Goal: Check status

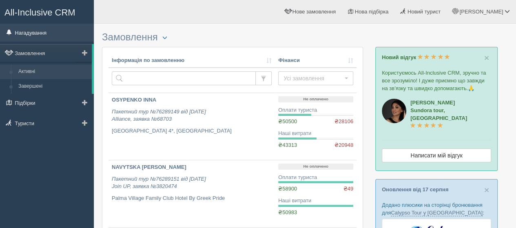
click at [41, 31] on link "Нагадування" at bounding box center [47, 33] width 94 height 18
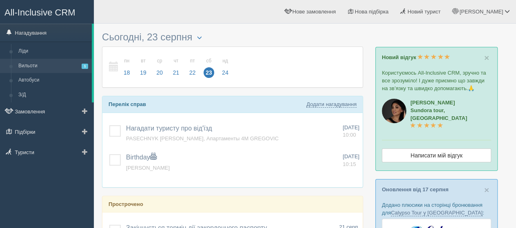
click at [38, 64] on link "Вильоти 1" at bounding box center [53, 66] width 77 height 15
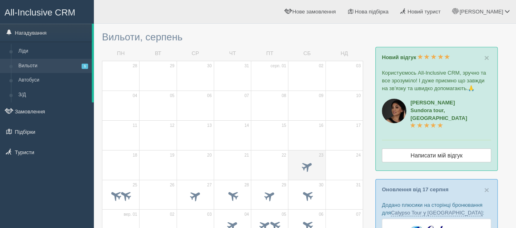
click at [301, 154] on td "23" at bounding box center [306, 165] width 37 height 30
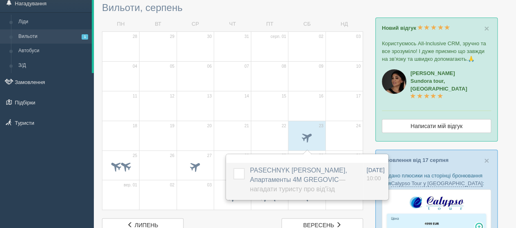
scroll to position [41, 0]
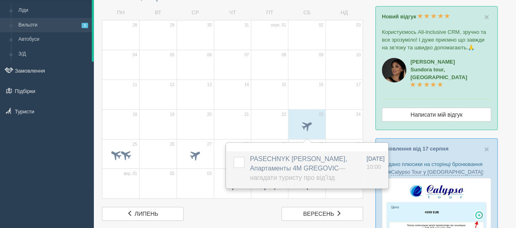
click at [279, 157] on span "PASECHNYK OLENA, Апартаменты 4M GREGOVIC — Нагадати туристу про від'їзд" at bounding box center [298, 168] width 97 height 26
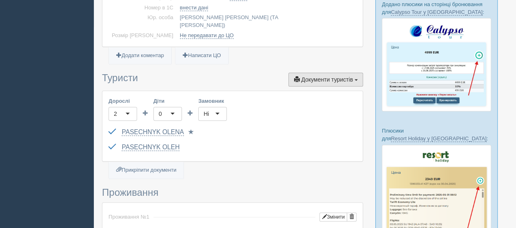
scroll to position [204, 0]
